Goal: Task Accomplishment & Management: Complete application form

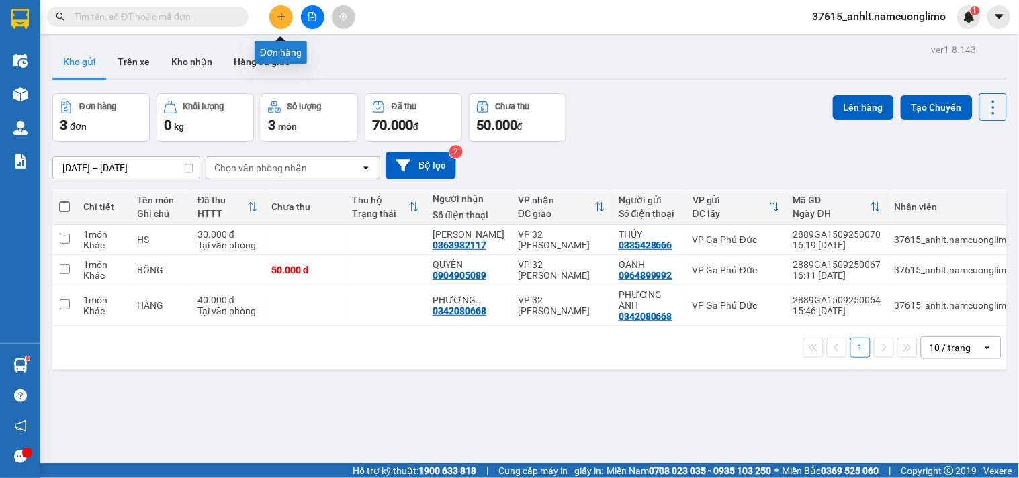
click at [277, 12] on icon "plus" at bounding box center [281, 16] width 9 height 9
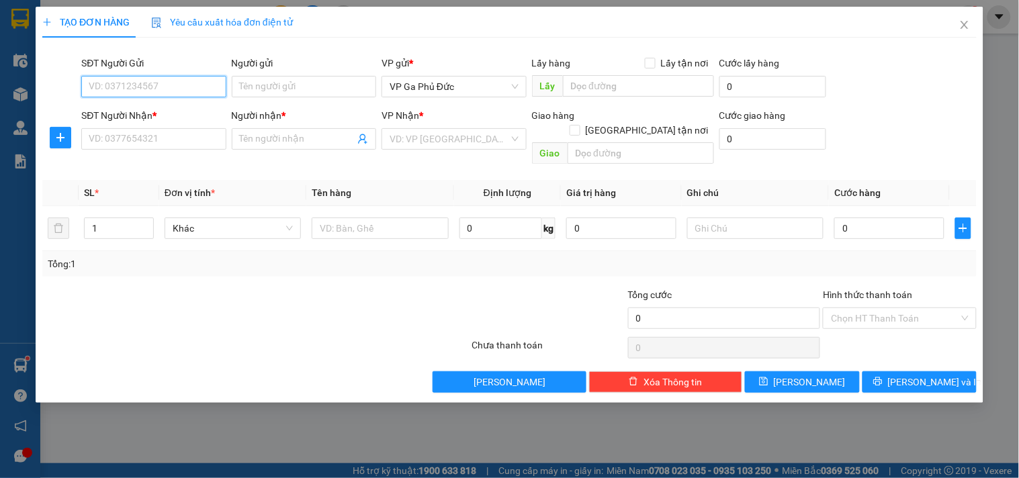
click at [168, 90] on input "SĐT Người Gửi" at bounding box center [153, 86] width 144 height 21
click at [197, 114] on div "0815742330 - [PERSON_NAME]" at bounding box center [155, 113] width 132 height 15
type input "0815742330"
type input "[PERSON_NAME]"
type input "0815742330"
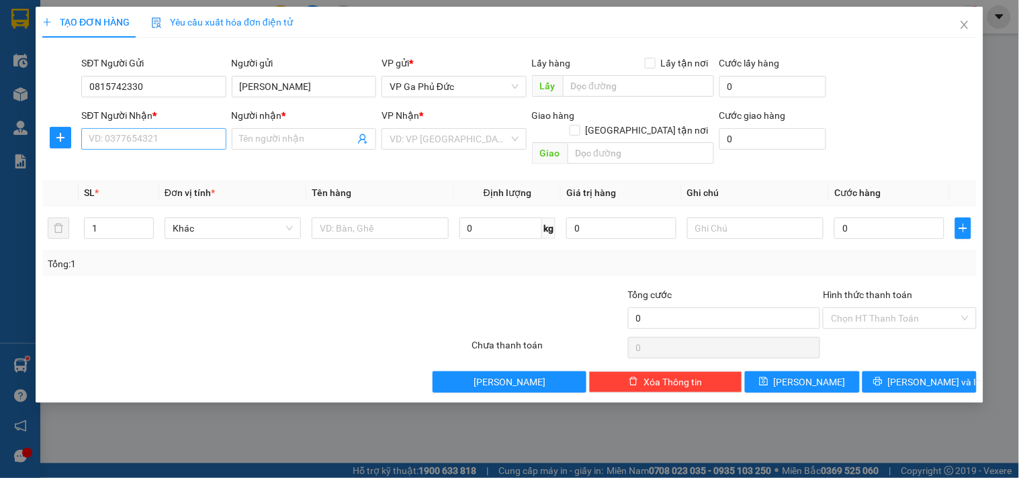
drag, startPoint x: 171, startPoint y: 151, endPoint x: 160, endPoint y: 148, distance: 11.1
click at [170, 150] on div "SĐT Người Nhận * VD: 0377654321" at bounding box center [153, 131] width 144 height 47
click at [159, 144] on input "SĐT Người Nhận *" at bounding box center [153, 138] width 144 height 21
click at [159, 170] on div "0945039655 - YẾN" at bounding box center [153, 166] width 129 height 15
type input "0945039655"
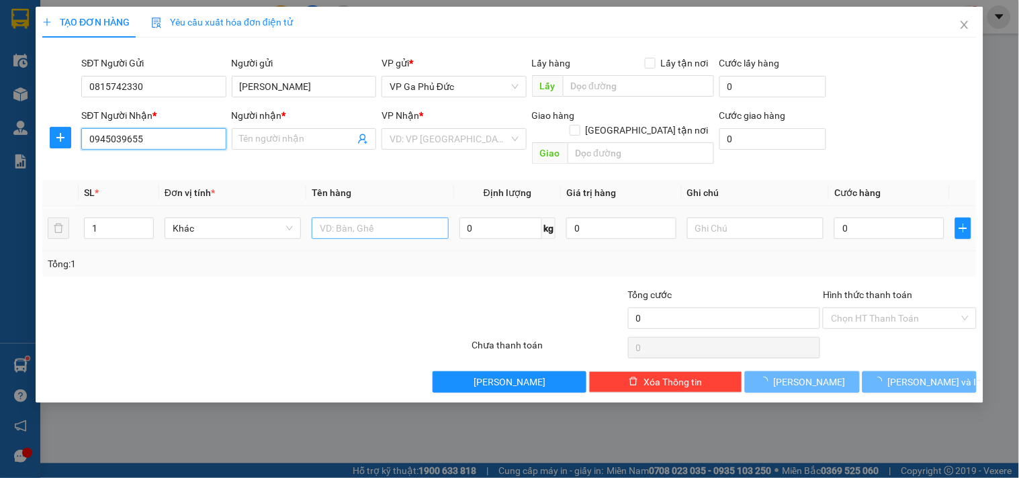
type input "YẾN"
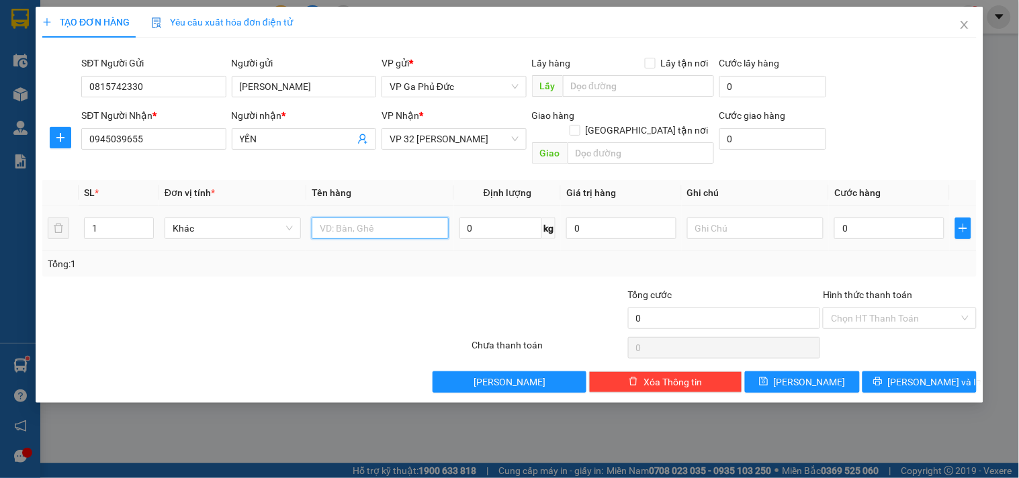
click at [339, 218] on input "text" at bounding box center [380, 228] width 136 height 21
click at [864, 218] on input "0" at bounding box center [889, 228] width 110 height 21
click at [365, 218] on input "HỒ SƠ" at bounding box center [380, 228] width 136 height 21
type input "H"
type input "THỰC PHẨM"
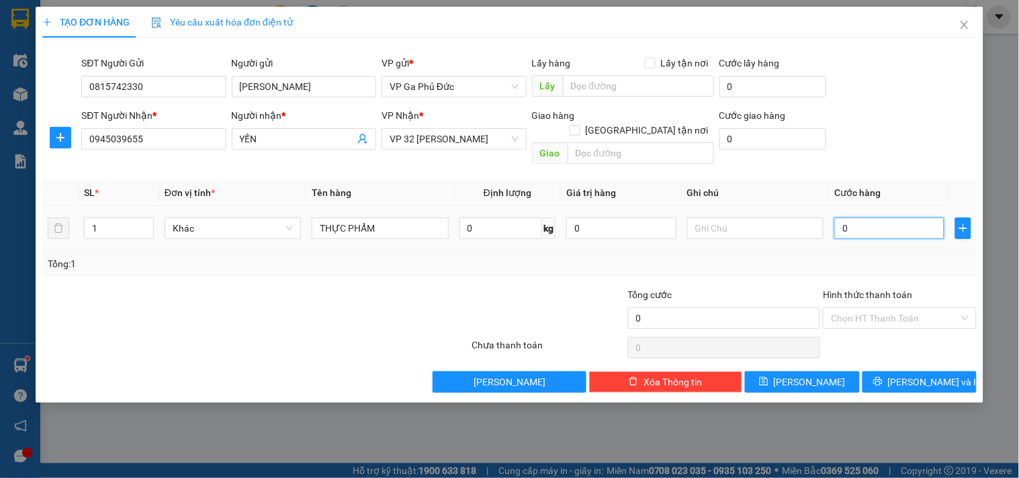
click at [881, 222] on input "0" at bounding box center [889, 228] width 110 height 21
type input "3"
type input "30"
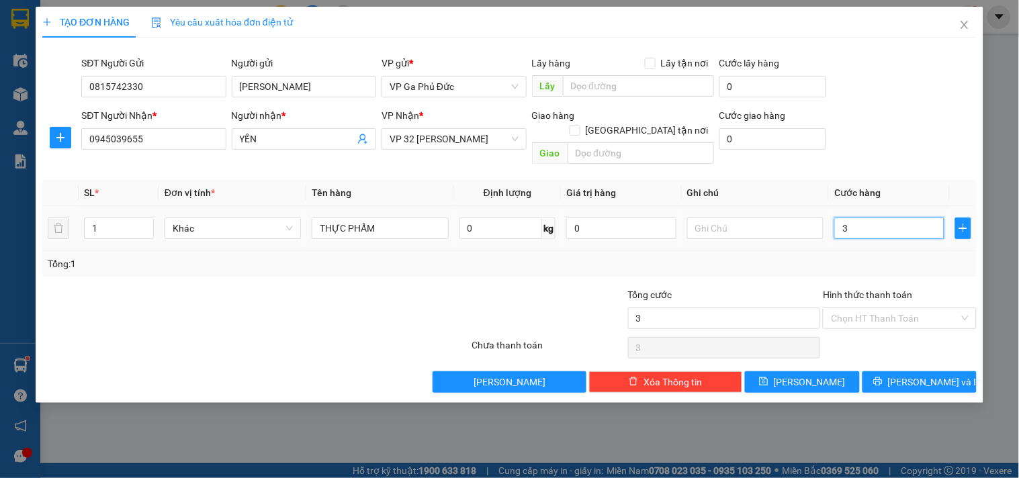
type input "30"
type input "300"
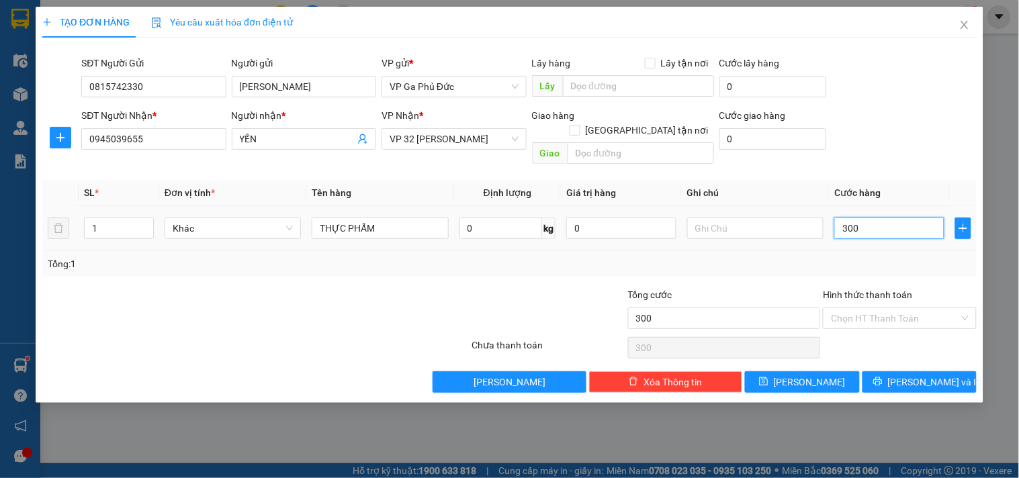
type input "3.000"
type input "30.000"
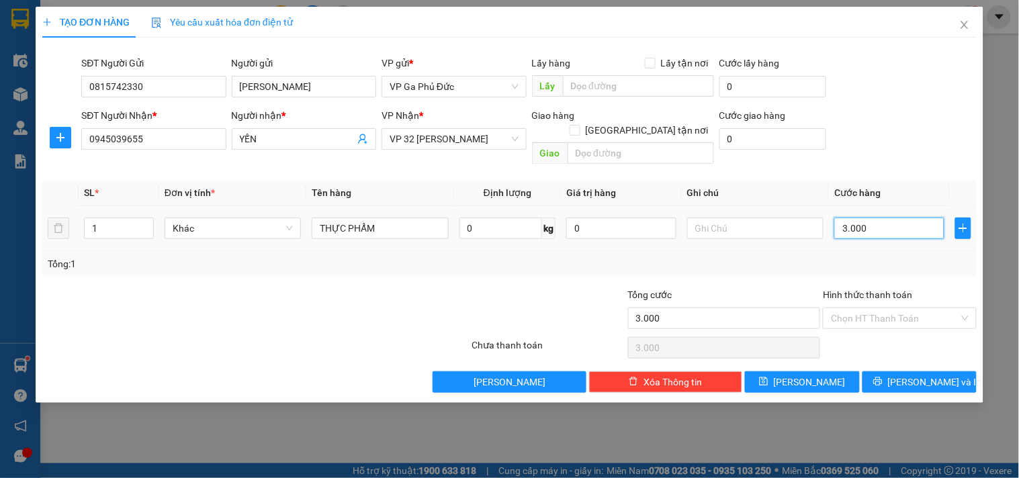
type input "30.000"
click at [874, 308] on input "Hình thức thanh toán" at bounding box center [895, 318] width 128 height 20
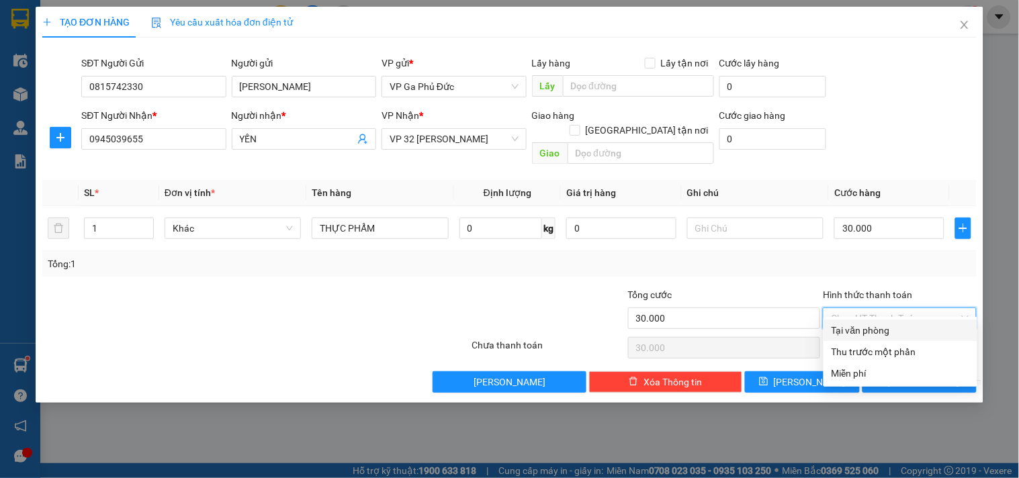
click at [841, 333] on div "Tại văn phòng" at bounding box center [901, 330] width 138 height 15
type input "0"
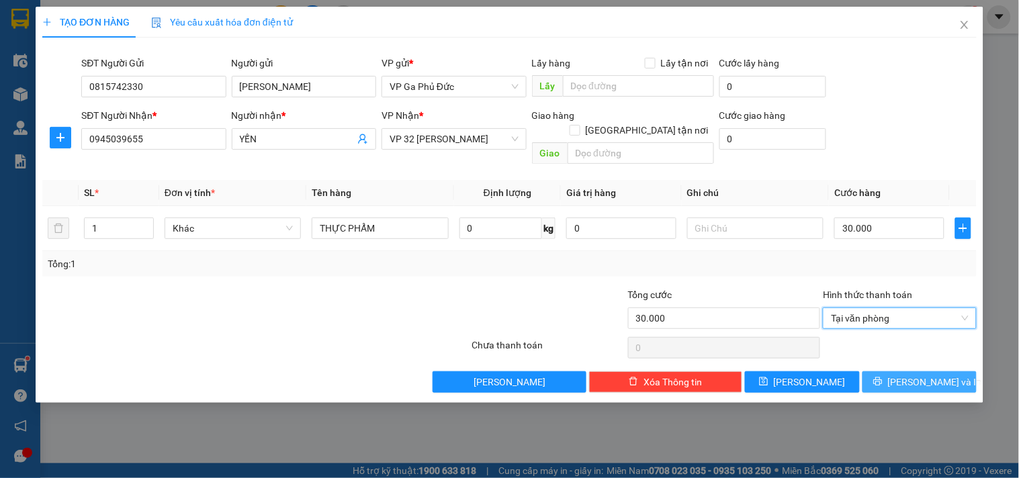
click at [882, 377] on icon "printer" at bounding box center [877, 381] width 9 height 9
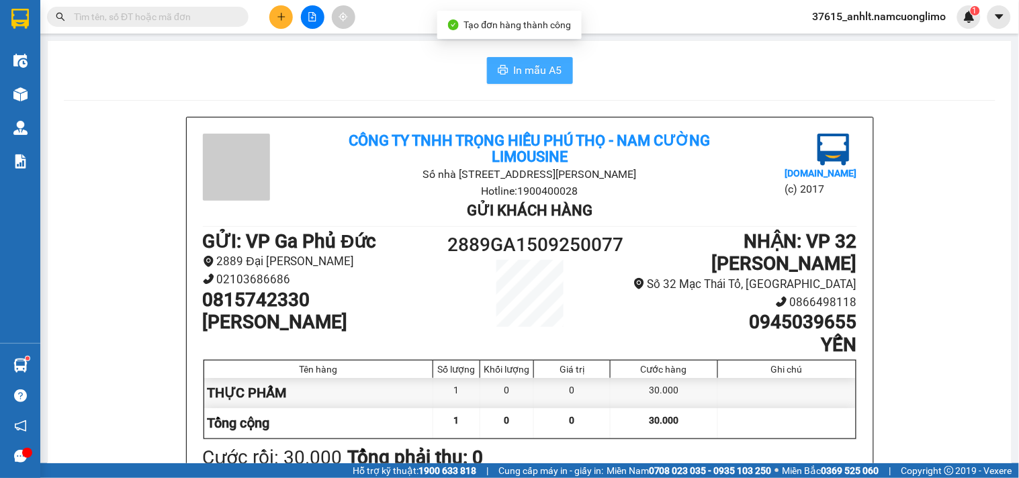
click at [540, 69] on span "In mẫu A5" at bounding box center [538, 70] width 48 height 17
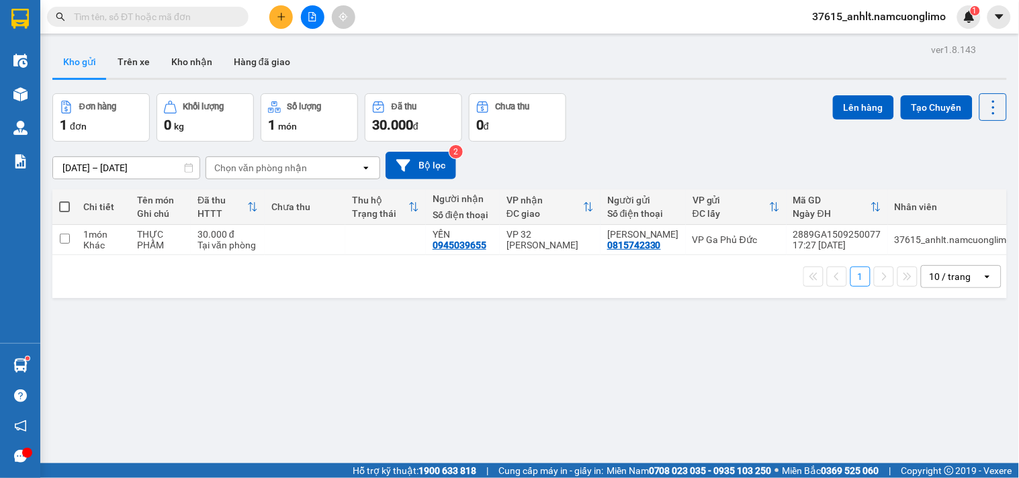
click at [277, 14] on icon "plus" at bounding box center [281, 16] width 9 height 9
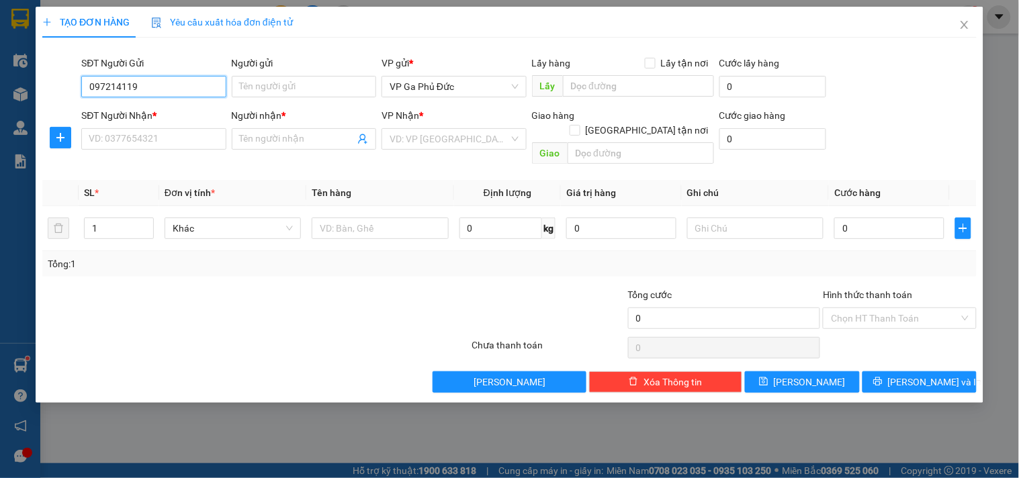
type input "0972141196"
click at [149, 115] on div "0972141196 - [PERSON_NAME]" at bounding box center [155, 113] width 132 height 15
type input "[PERSON_NAME]"
type input "0972141196"
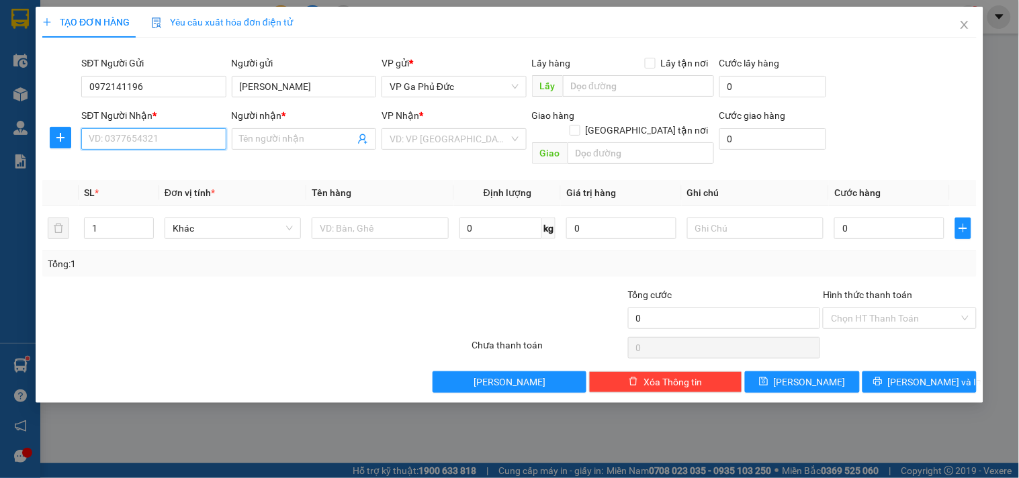
click at [183, 142] on input "SĐT Người Nhận *" at bounding box center [153, 138] width 144 height 21
click at [184, 165] on div "0985652435 - MẠNH" at bounding box center [155, 166] width 132 height 15
type input "0985652435"
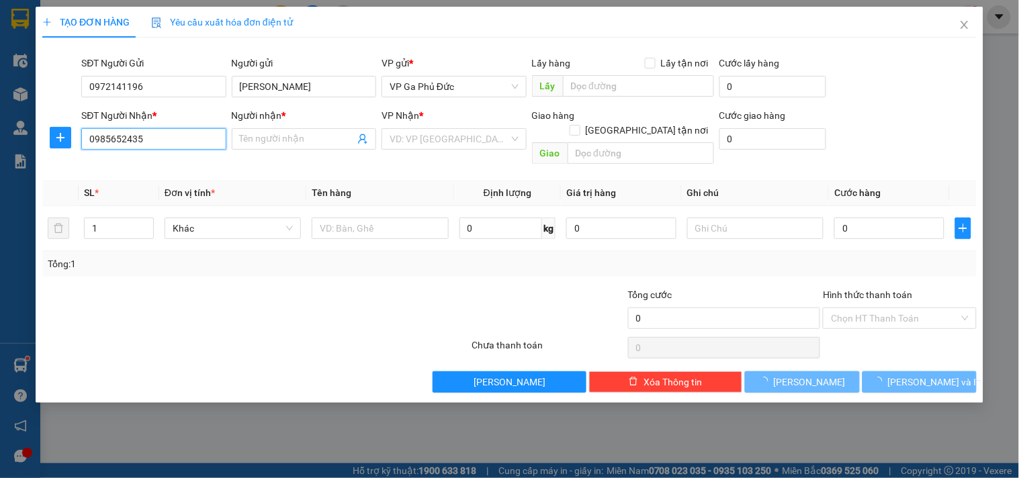
type input "MẠNH"
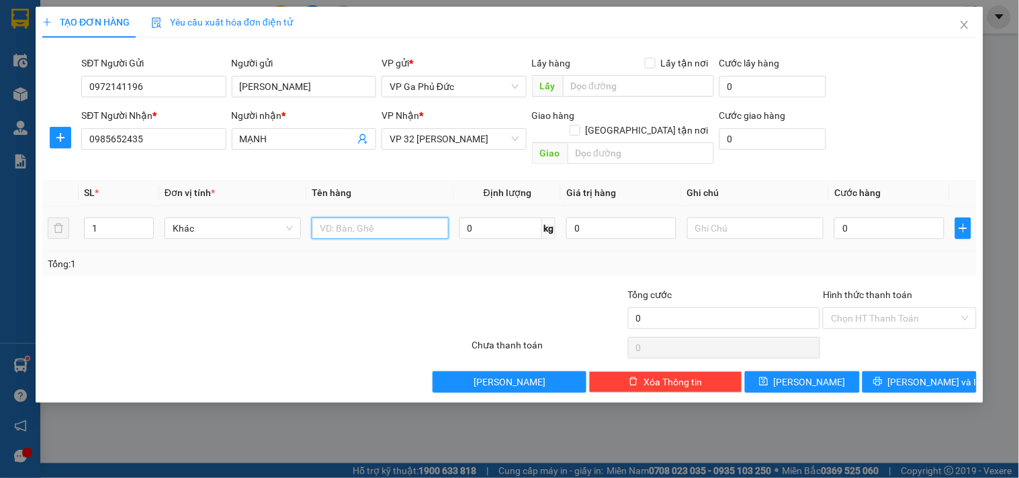
click at [381, 218] on input "text" at bounding box center [380, 228] width 136 height 21
click at [386, 218] on input "text" at bounding box center [380, 228] width 136 height 21
click at [383, 224] on input "text" at bounding box center [380, 228] width 136 height 21
click at [381, 222] on input "text" at bounding box center [380, 228] width 136 height 21
type input "MẪU"
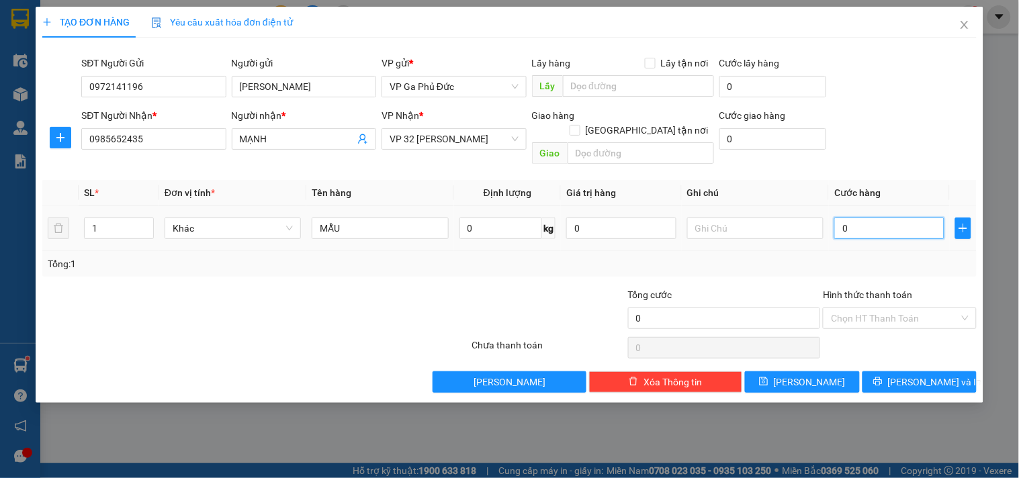
type input "3"
type input "30"
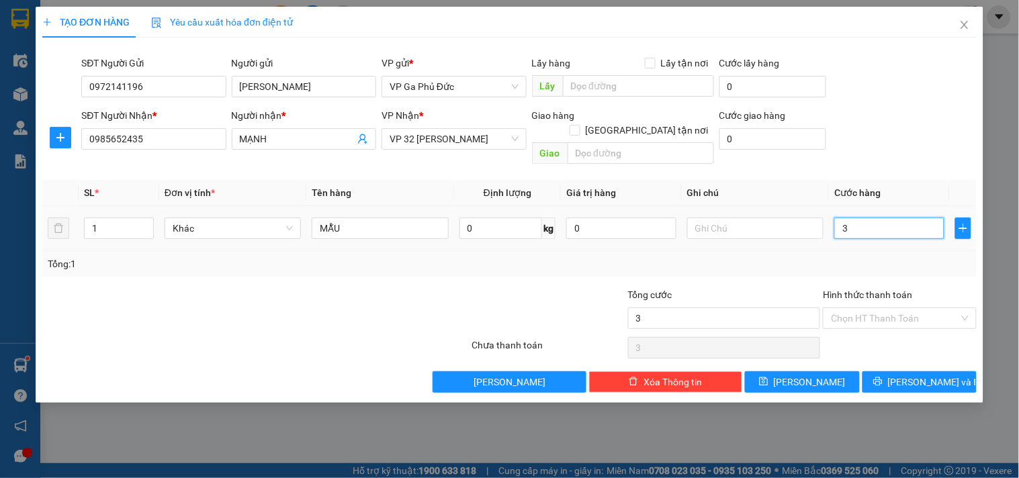
type input "30"
type input "30.000"
click at [853, 257] on div "Tổng: 1" at bounding box center [510, 264] width 924 height 15
click at [914, 308] on input "Hình thức thanh toán" at bounding box center [895, 318] width 128 height 20
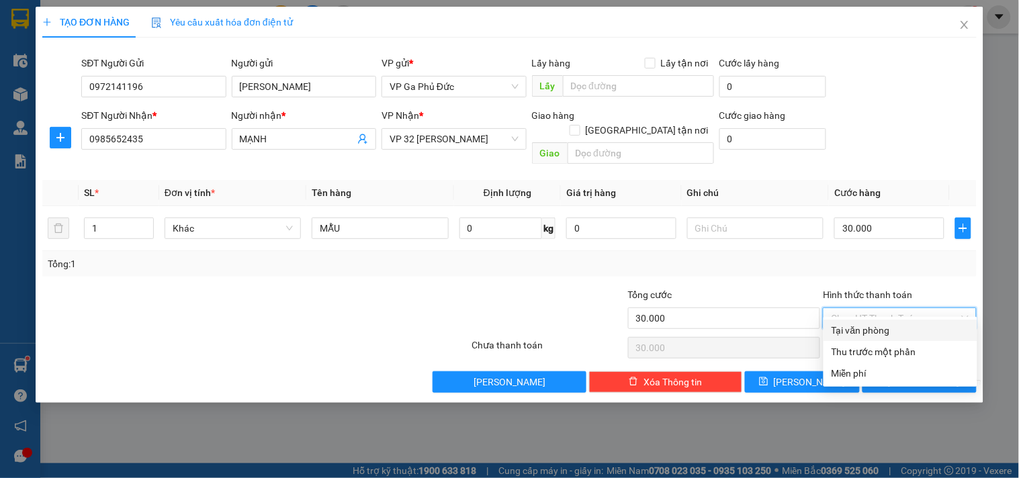
drag, startPoint x: 863, startPoint y: 329, endPoint x: 958, endPoint y: 346, distance: 96.2
click at [864, 329] on div "Tại văn phòng" at bounding box center [901, 330] width 138 height 15
type input "0"
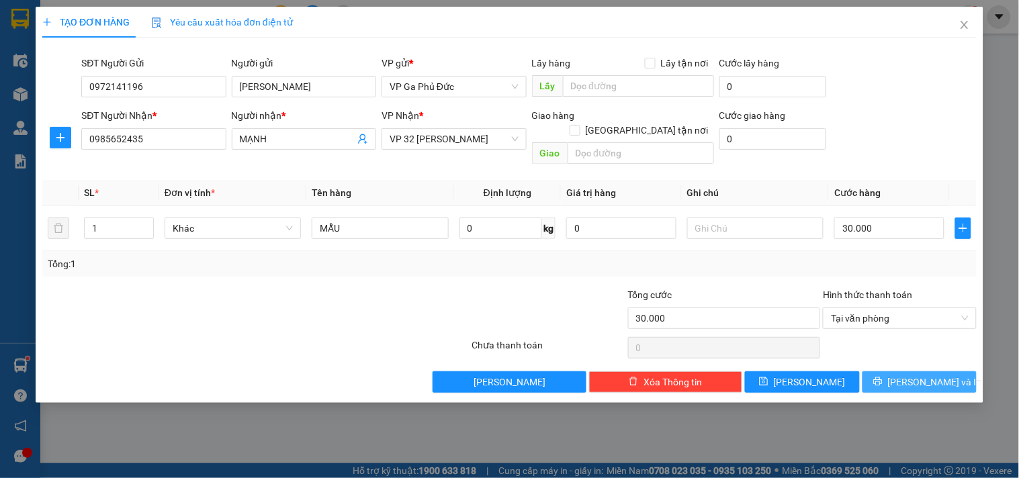
click at [934, 375] on span "[PERSON_NAME] và In" at bounding box center [935, 382] width 94 height 15
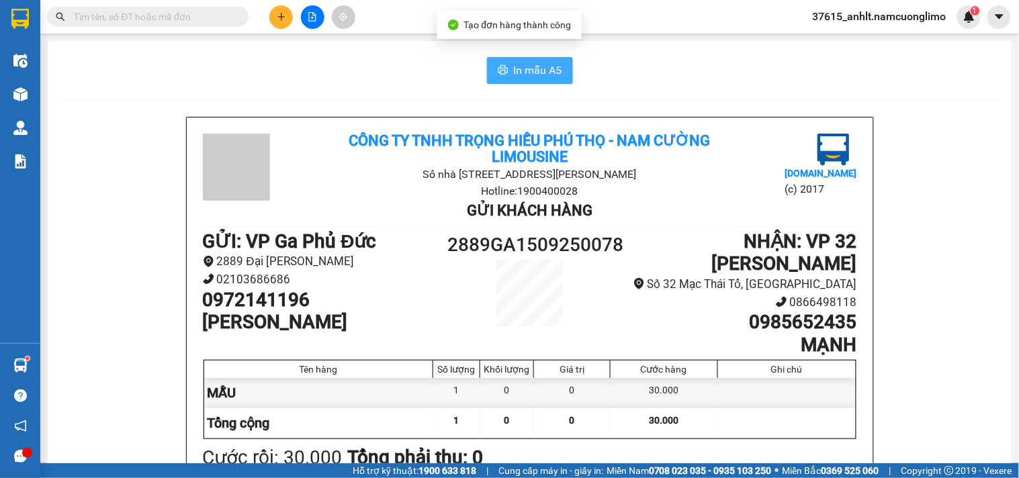
click at [519, 64] on span "In mẫu A5" at bounding box center [538, 70] width 48 height 17
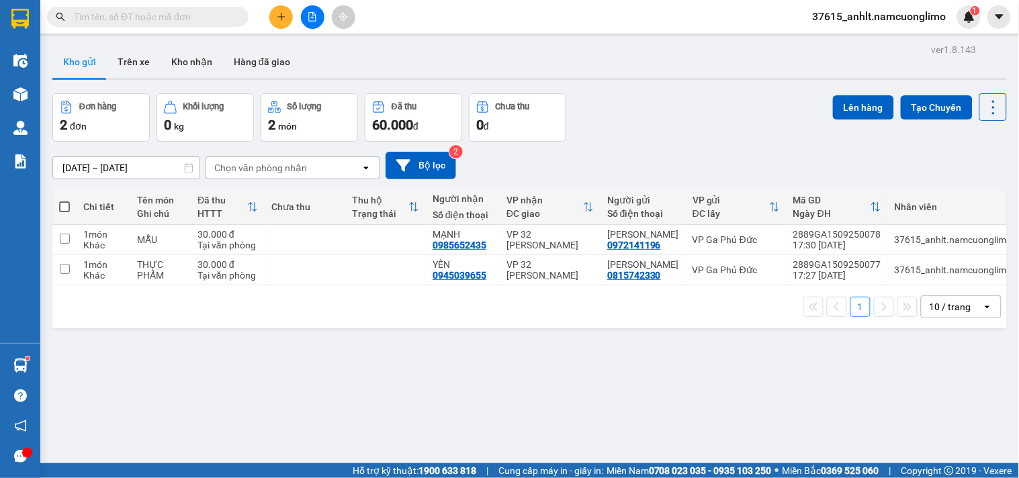
click at [282, 12] on icon "plus" at bounding box center [281, 16] width 9 height 9
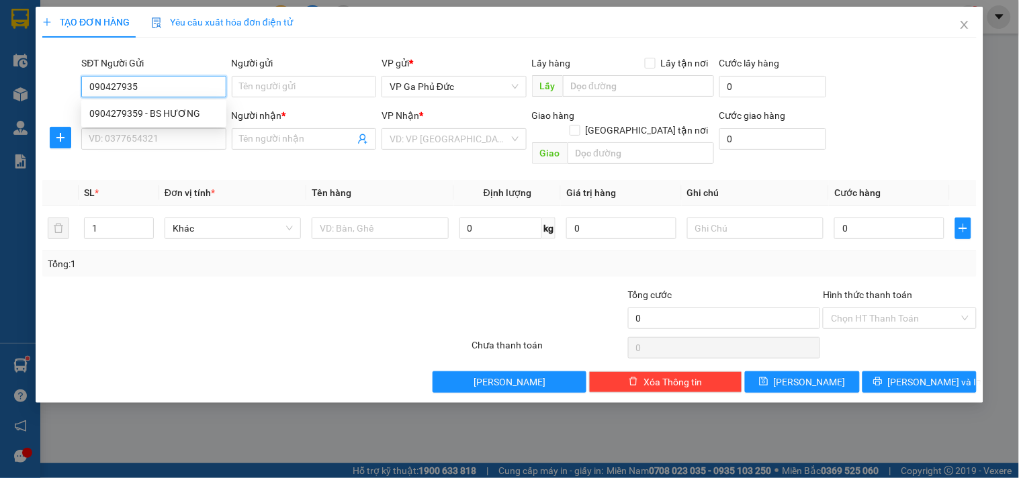
type input "0904279359"
click at [159, 120] on div "0904279359 - BS HƯƠNG" at bounding box center [153, 113] width 129 height 15
type input "BS HƯƠNG"
type input "0904279359"
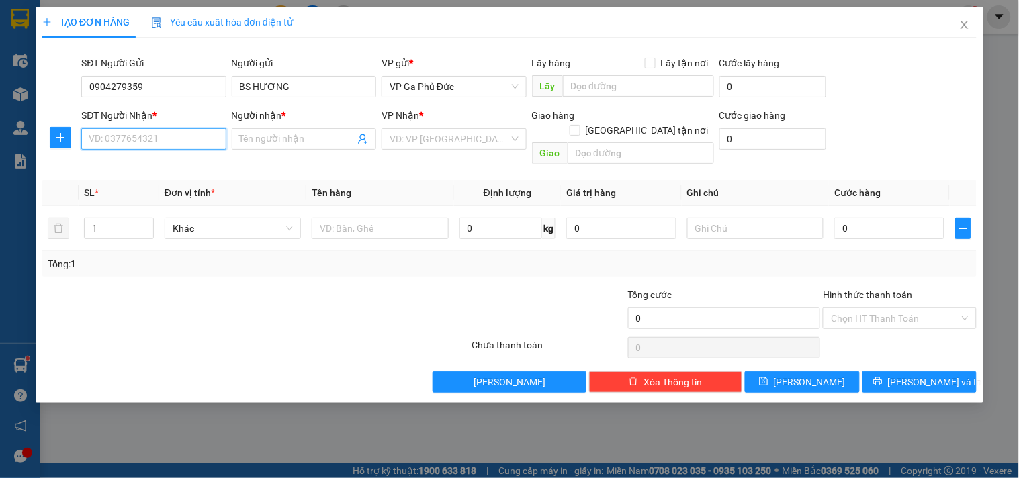
click at [165, 133] on input "SĐT Người Nhận *" at bounding box center [153, 138] width 144 height 21
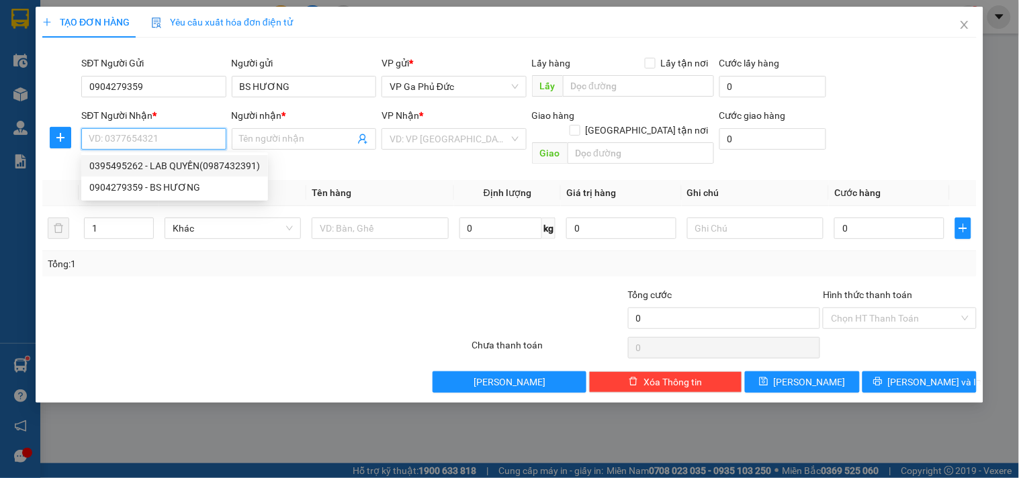
click at [217, 169] on div "0395495262 - LAB QUYỀN(0987432391)" at bounding box center [174, 166] width 171 height 15
type input "0395495262"
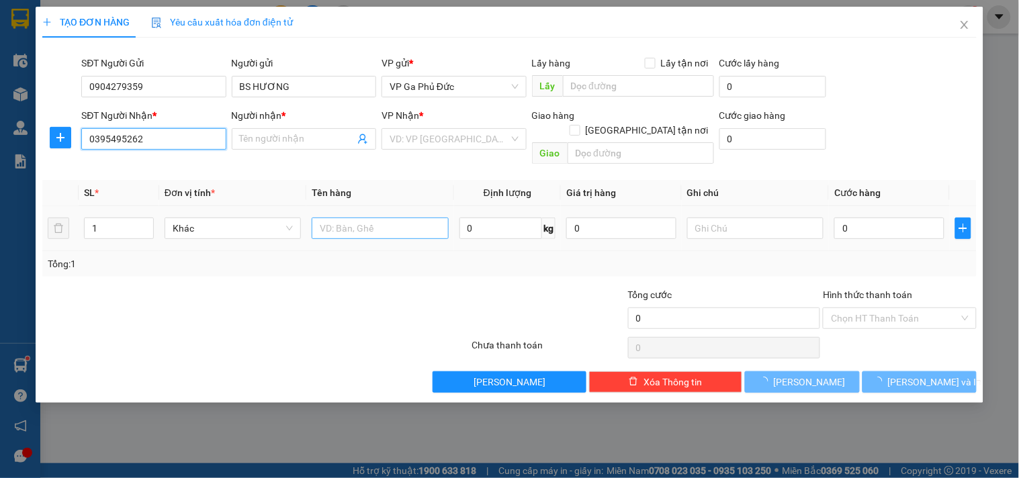
type input "LAB QUYỀN(0987432391)"
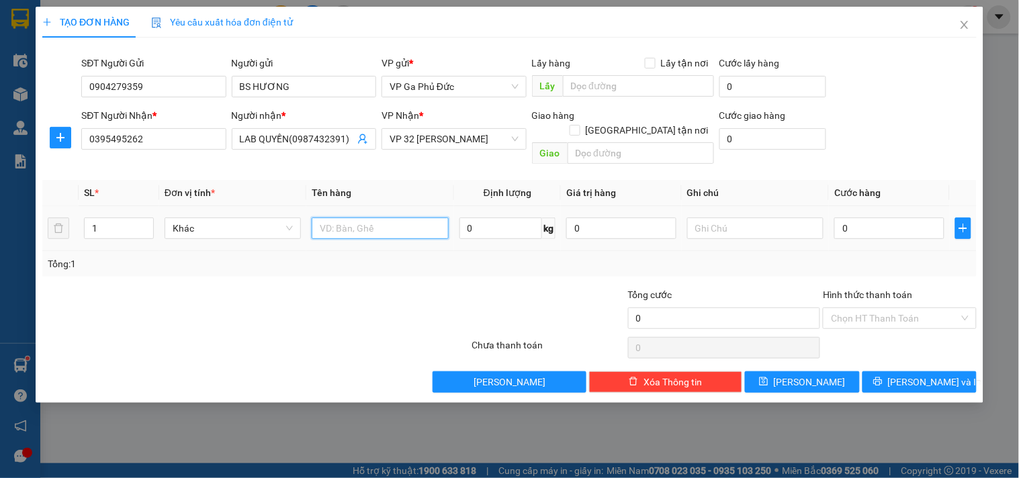
click at [375, 218] on input "text" at bounding box center [380, 228] width 136 height 21
type input "MR"
click at [920, 218] on input "0" at bounding box center [889, 228] width 110 height 21
type input "3"
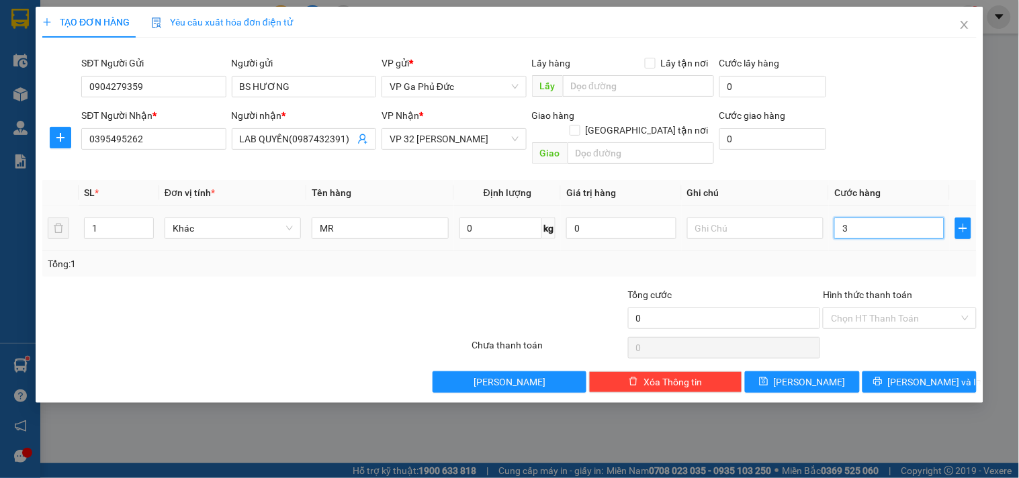
type input "3"
type input "35"
type input "35.000"
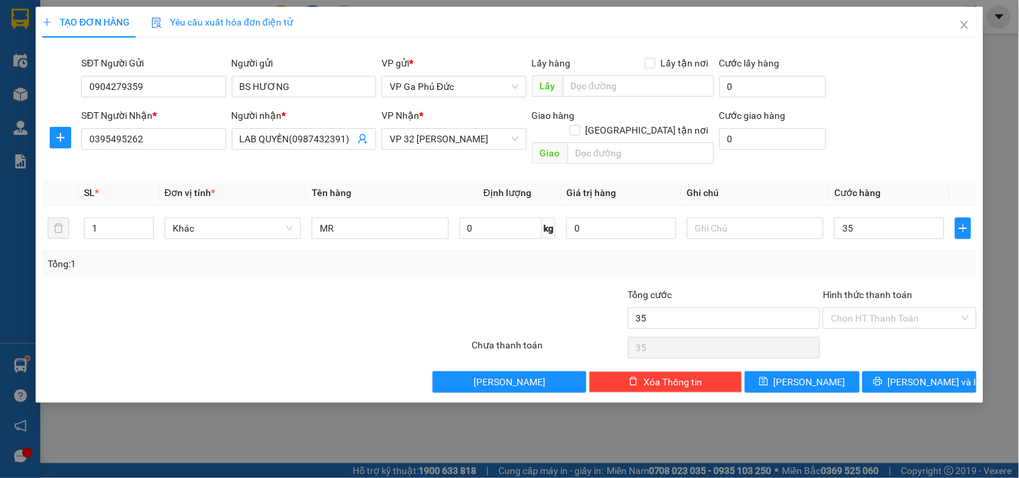
type input "35.000"
click at [806, 251] on div "Tổng: 1" at bounding box center [509, 264] width 934 height 26
click at [944, 375] on span "[PERSON_NAME] và In" at bounding box center [935, 382] width 94 height 15
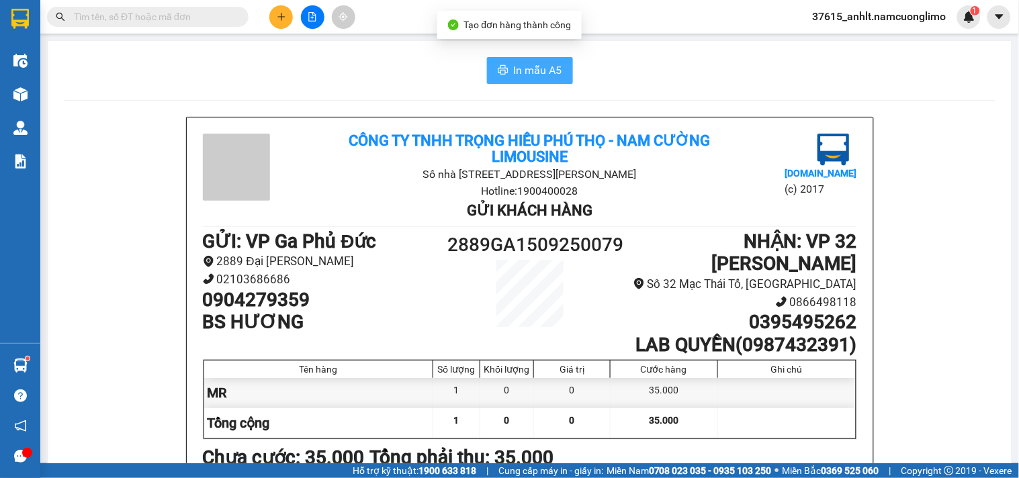
click at [542, 68] on span "In mẫu A5" at bounding box center [538, 70] width 48 height 17
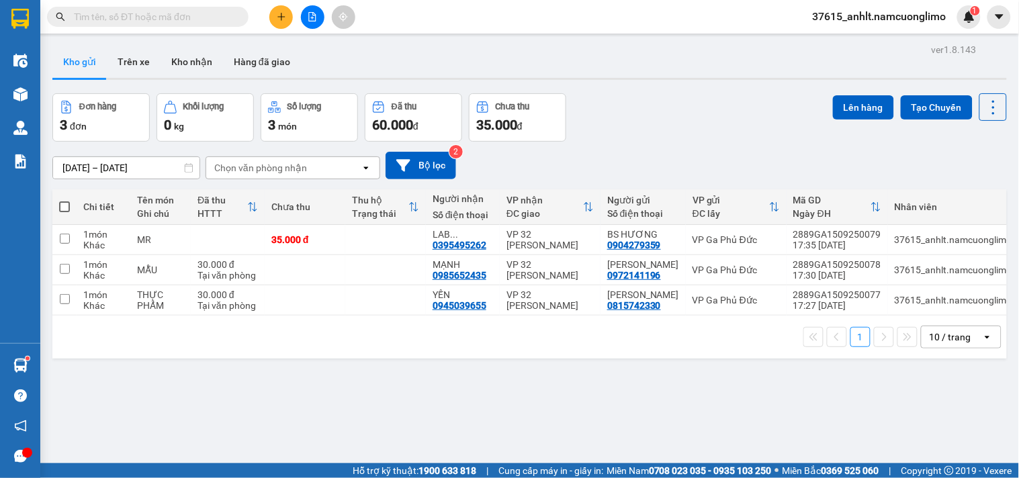
click at [285, 14] on icon "plus" at bounding box center [281, 16] width 9 height 9
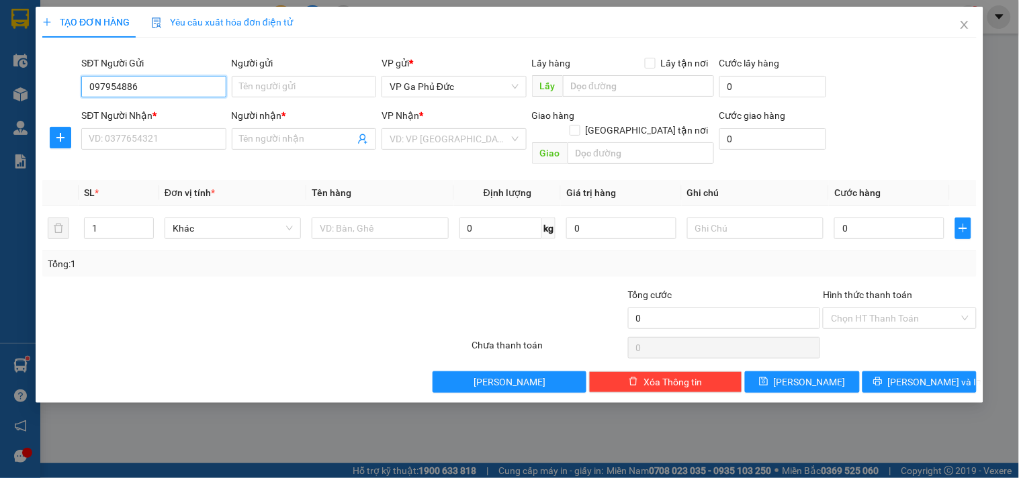
type input "0979548869"
click at [175, 115] on div "0979548869 - HẢI" at bounding box center [153, 113] width 129 height 15
type input "HẢI"
type input "0979548869"
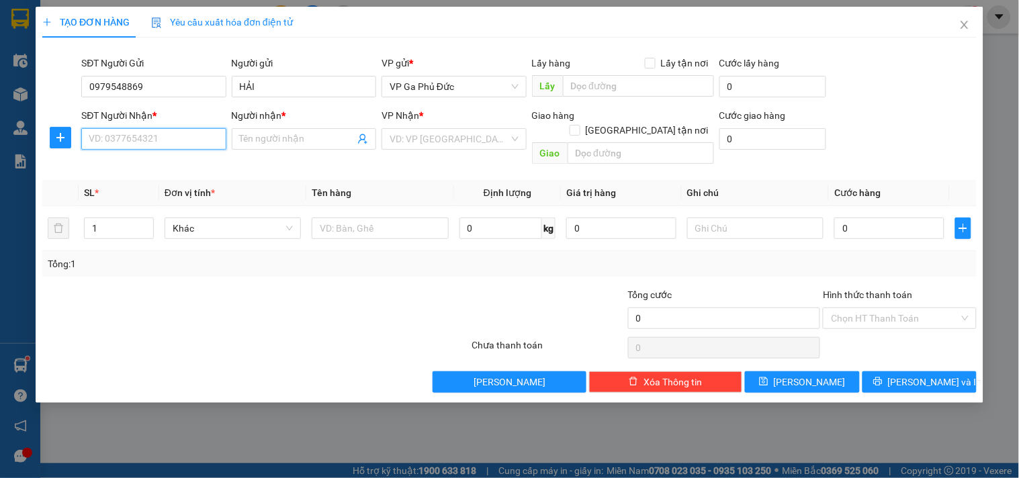
click at [199, 142] on input "SĐT Người Nhận *" at bounding box center [153, 138] width 144 height 21
type input "0373916002"
click at [296, 139] on input "Người nhận *" at bounding box center [297, 139] width 115 height 15
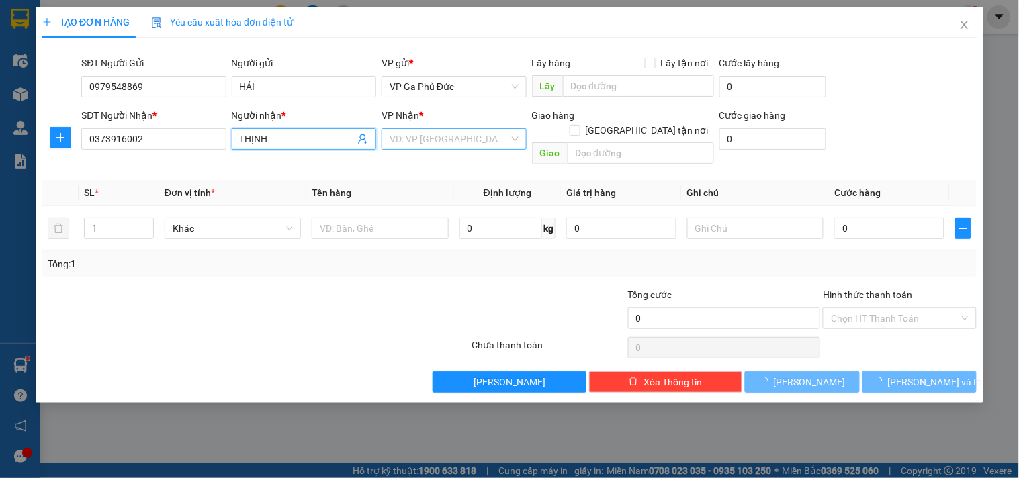
type input "THỊNH"
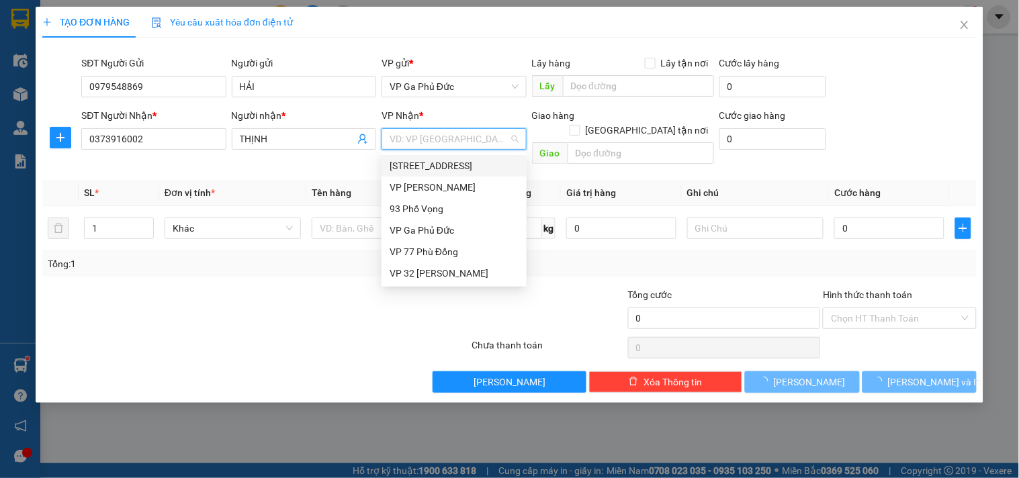
click at [455, 129] on input "search" at bounding box center [449, 139] width 119 height 20
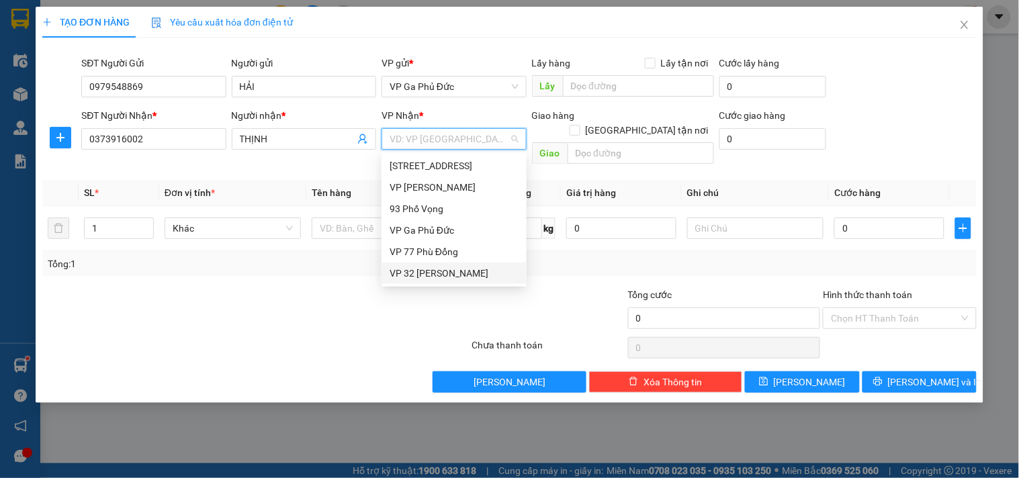
click at [439, 275] on div "VP 32 [PERSON_NAME]" at bounding box center [454, 273] width 129 height 15
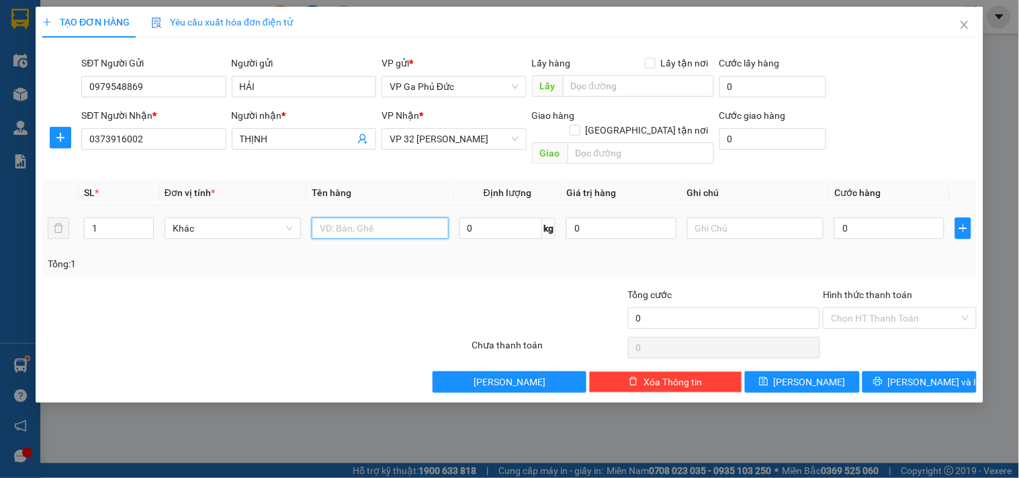
click at [373, 218] on input "text" at bounding box center [380, 228] width 136 height 21
type input "MT"
click at [872, 218] on input "0" at bounding box center [889, 228] width 110 height 21
type input "5"
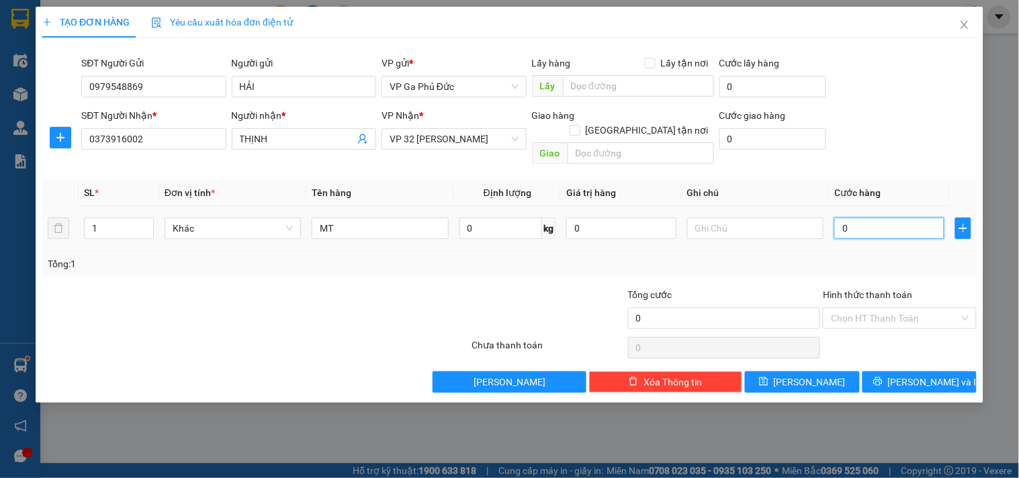
type input "5"
type input "50"
type input "50.000"
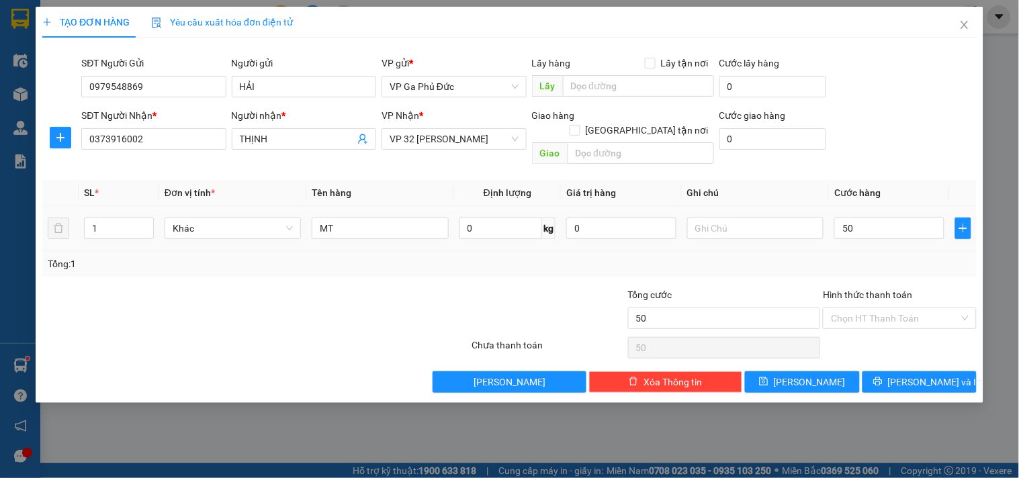
type input "50.000"
drag, startPoint x: 754, startPoint y: 189, endPoint x: 762, endPoint y: 186, distance: 8.5
click at [762, 186] on th "Ghi chú" at bounding box center [755, 193] width 147 height 26
click at [907, 308] on input "Hình thức thanh toán" at bounding box center [895, 318] width 128 height 20
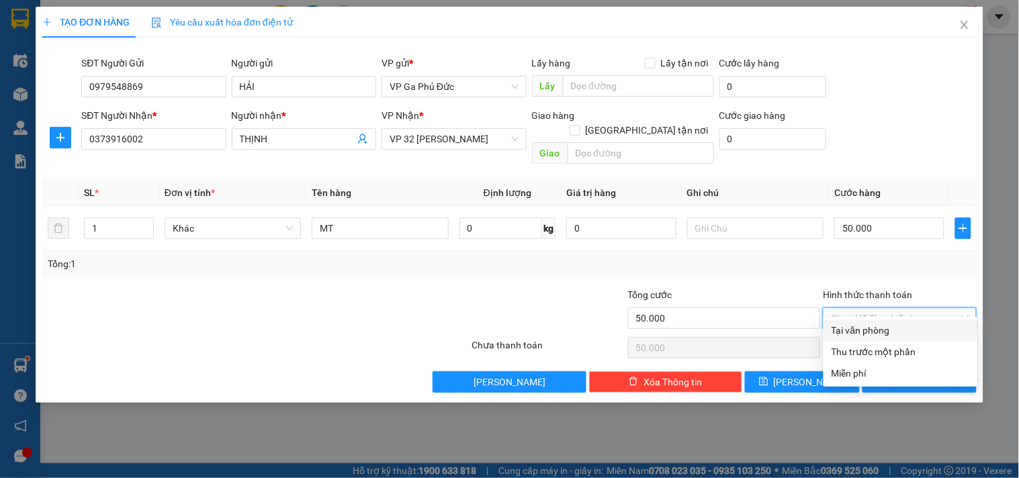
click at [858, 330] on div "Tại văn phòng" at bounding box center [901, 330] width 138 height 15
type input "0"
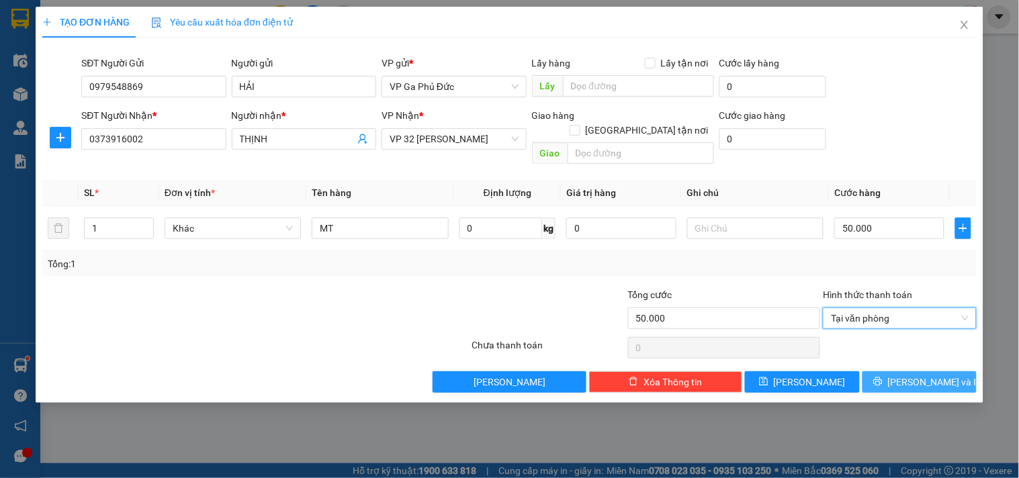
click at [916, 375] on span "[PERSON_NAME] và In" at bounding box center [935, 382] width 94 height 15
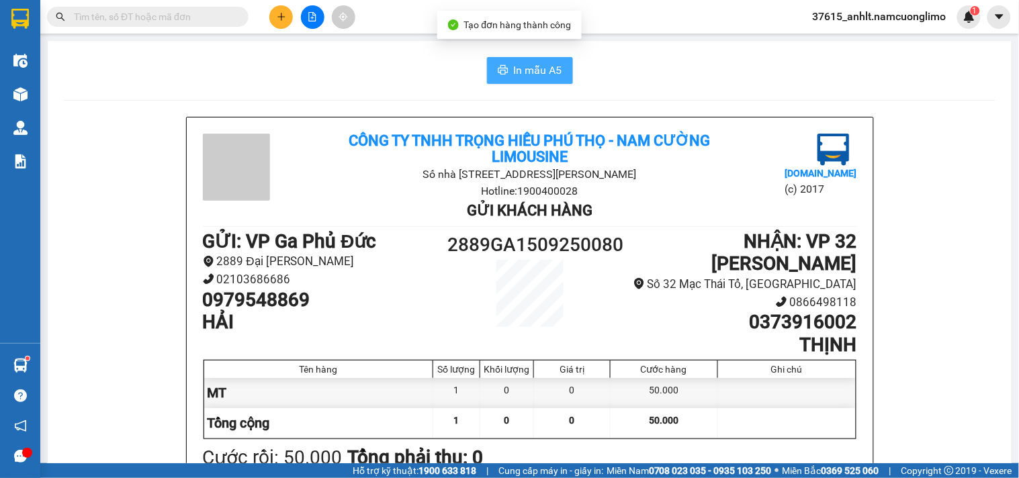
click at [541, 71] on span "In mẫu A5" at bounding box center [538, 70] width 48 height 17
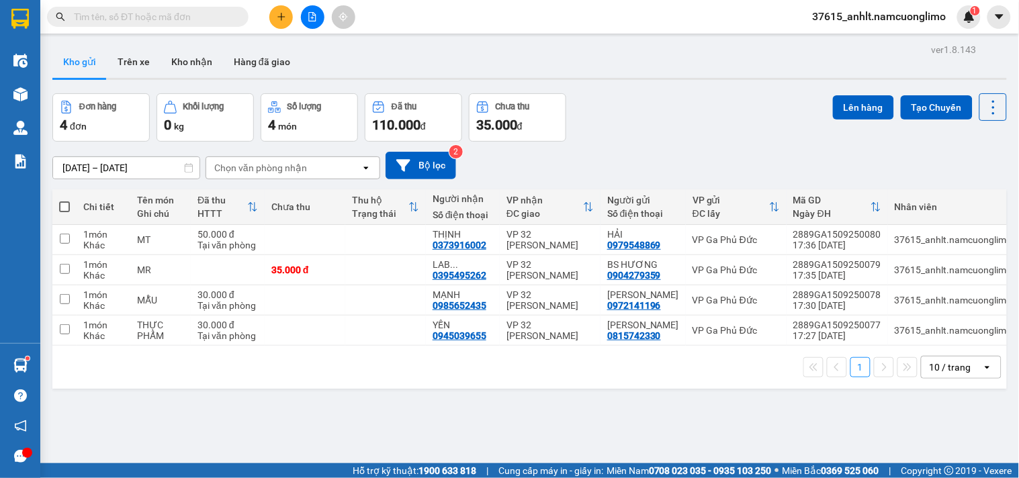
click at [438, 427] on div "ver 1.8.143 Kho gửi Trên xe Kho nhận Hàng đã giao Đơn hàng 4 đơn Khối lượng 0 k…" at bounding box center [529, 279] width 965 height 478
click at [668, 117] on div "Đơn hàng 4 đơn Khối lượng 0 kg Số lượng 4 món Đã thu 110.000 đ Chưa thu 35.000 …" at bounding box center [529, 117] width 954 height 48
click at [566, 156] on div "[DATE] – [DATE] Press the down arrow key to interact with the calendar and sele…" at bounding box center [529, 166] width 954 height 28
drag, startPoint x: 257, startPoint y: 7, endPoint x: 272, endPoint y: 9, distance: 14.9
click at [258, 7] on div at bounding box center [131, 17] width 262 height 20
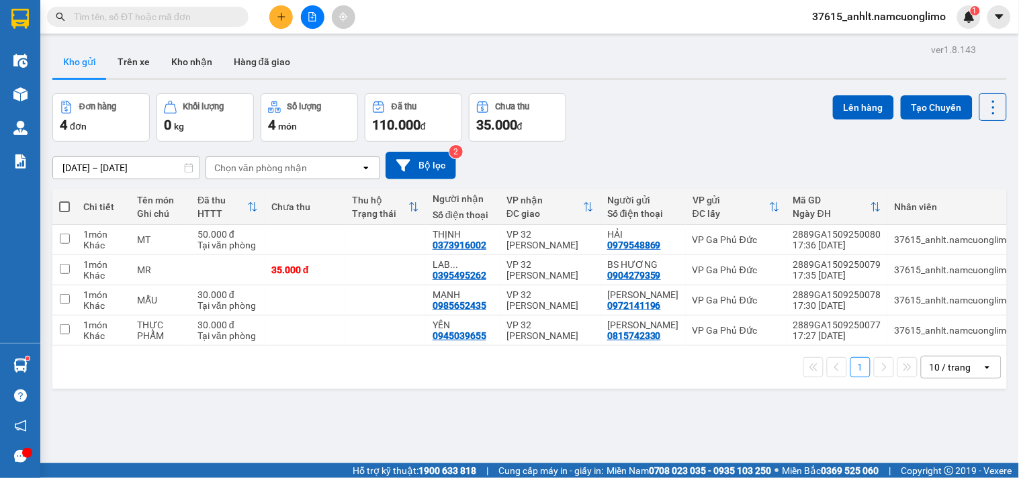
click at [277, 12] on icon "plus" at bounding box center [281, 16] width 9 height 9
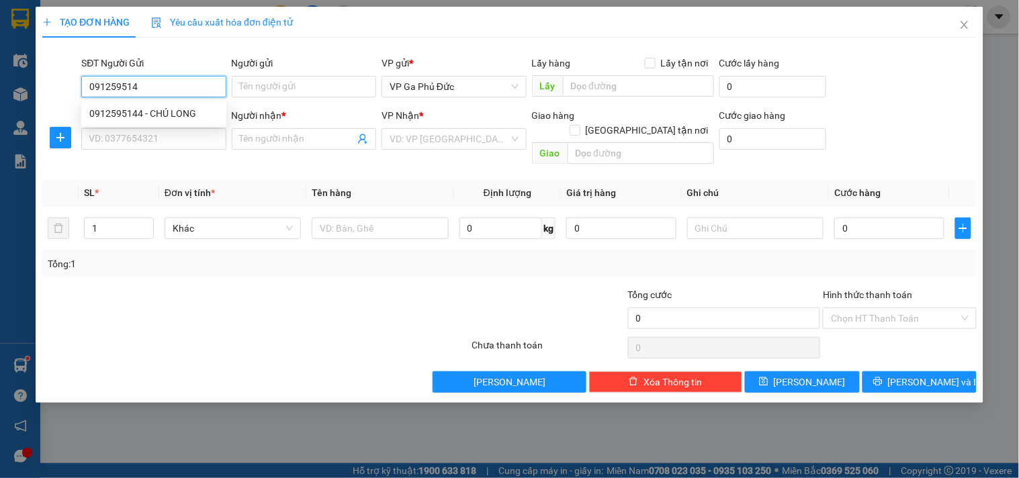
type input "0912595144"
click at [178, 111] on div "0912595144 - CHÚ LONG" at bounding box center [153, 113] width 129 height 15
type input "CHÚ LONG"
type input "0912595144"
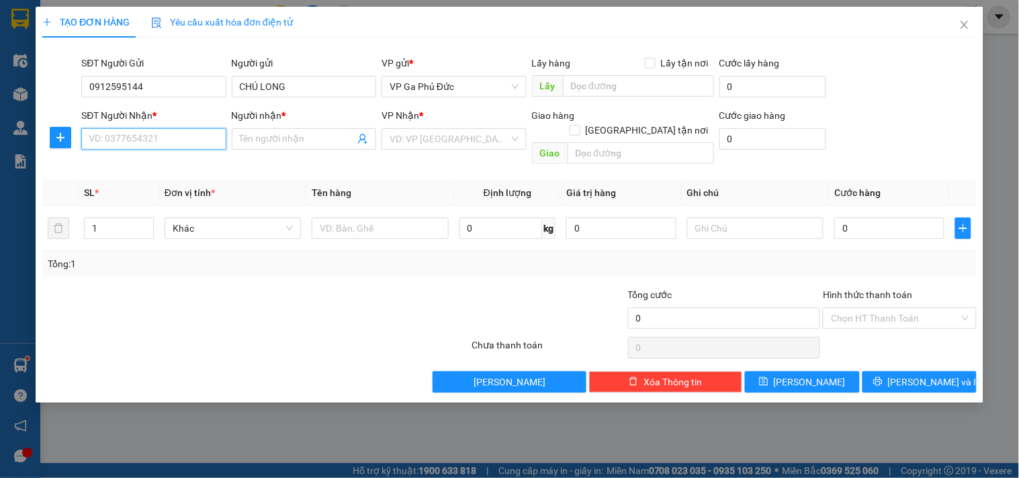
click at [177, 136] on input "SĐT Người Nhận *" at bounding box center [153, 138] width 144 height 21
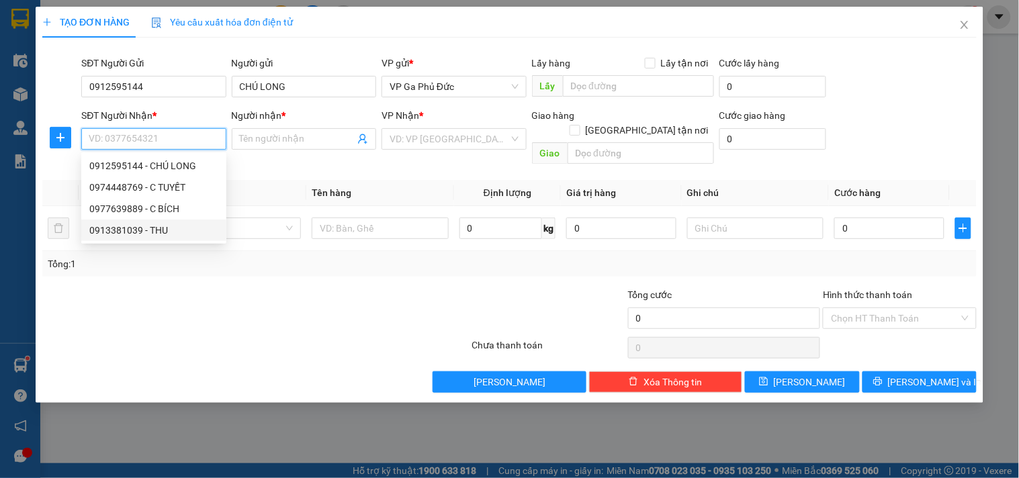
click at [166, 232] on div "0913381039 - THU" at bounding box center [153, 230] width 129 height 15
type input "0913381039"
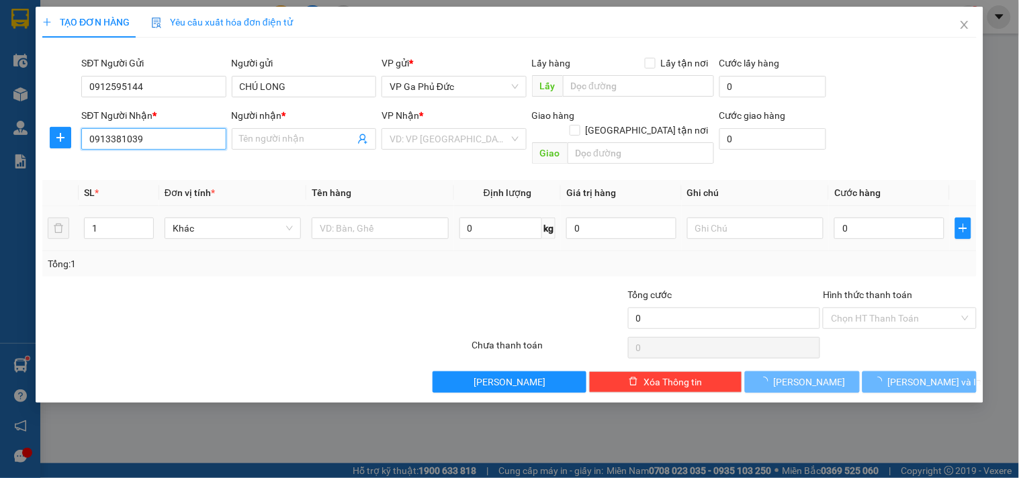
type input "THU"
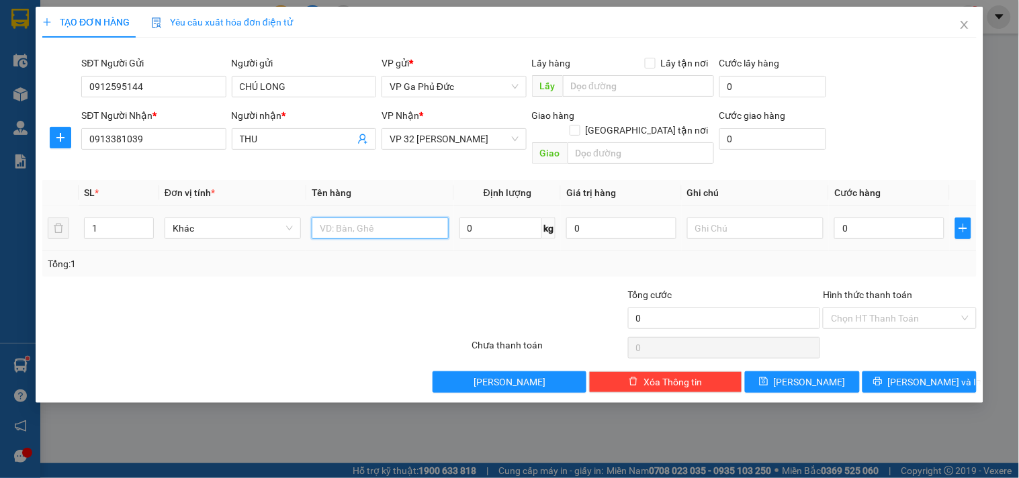
click at [393, 218] on input "text" at bounding box center [380, 228] width 136 height 21
type input "HS"
drag, startPoint x: 961, startPoint y: 212, endPoint x: 907, endPoint y: 215, distance: 53.8
click at [950, 216] on td at bounding box center [963, 228] width 27 height 45
click at [903, 218] on input "0" at bounding box center [889, 228] width 110 height 21
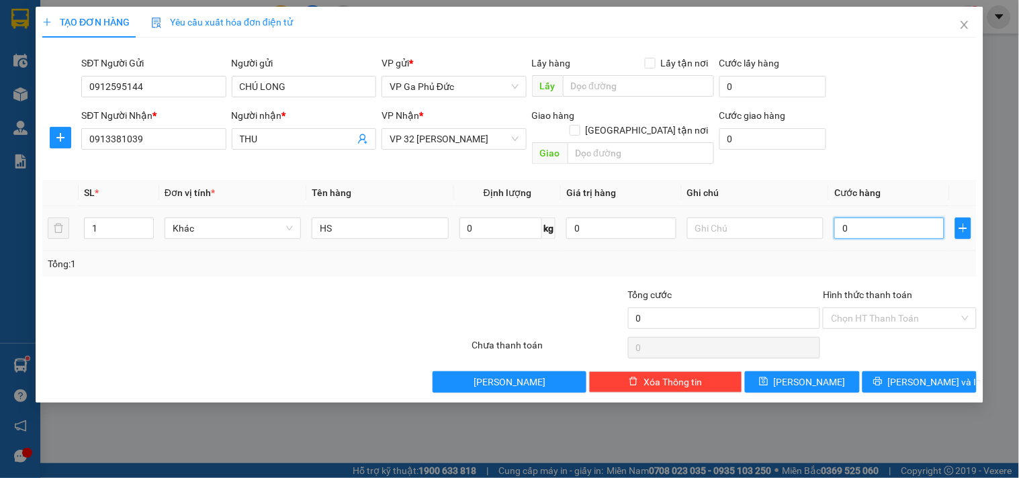
type input "3"
type input "30"
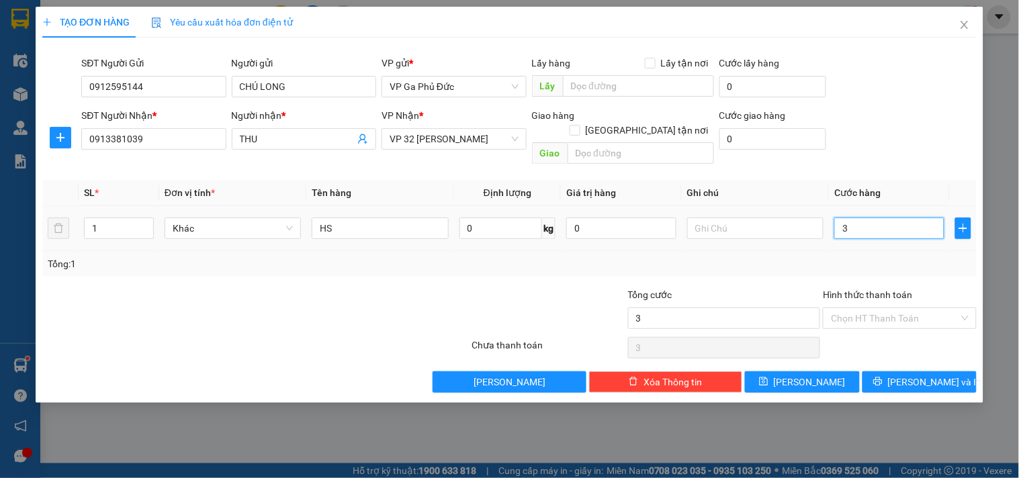
type input "30"
type input "30.000"
click at [908, 146] on div "SĐT Người Nhận * 0913381039 Người nhận * THU VP Nhận * VP 32 Mạc Thái Tổ Giao h…" at bounding box center [529, 139] width 901 height 62
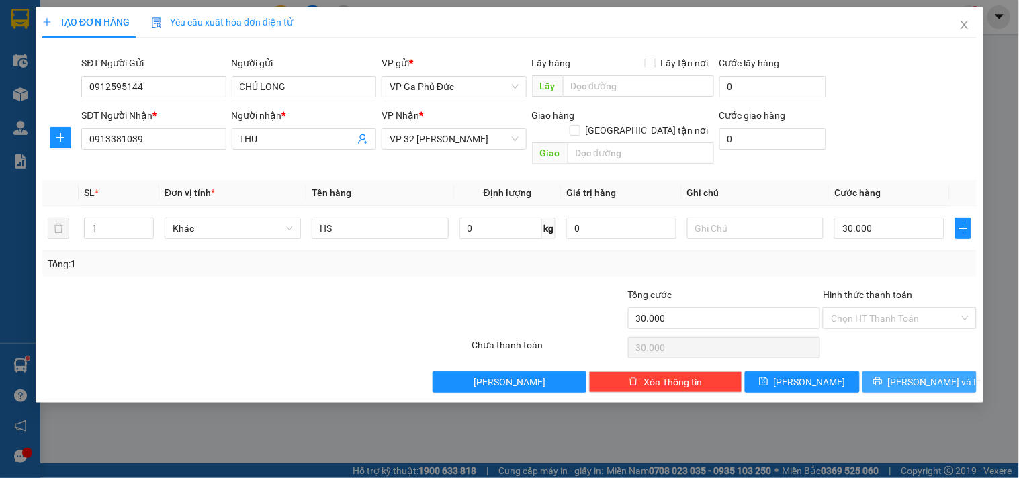
click at [911, 375] on span "[PERSON_NAME] và In" at bounding box center [935, 382] width 94 height 15
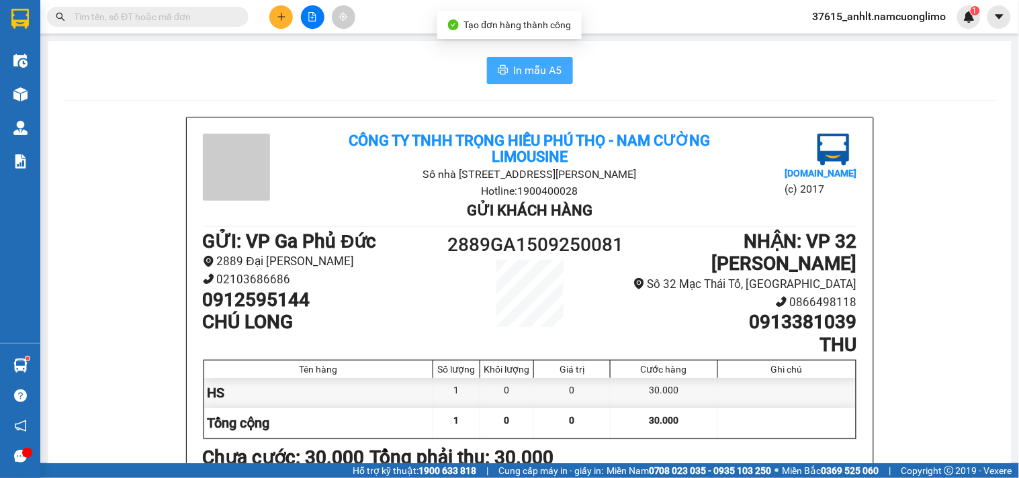
click at [535, 69] on span "In mẫu A5" at bounding box center [538, 70] width 48 height 17
